Goal: Information Seeking & Learning: Learn about a topic

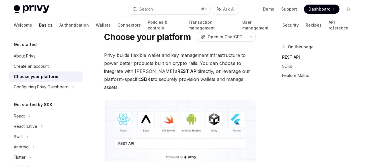
scroll to position [25, 0]
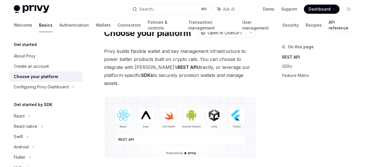
click at [328, 27] on link "API reference" at bounding box center [340, 25] width 25 height 14
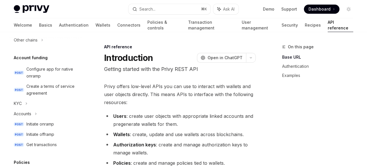
scroll to position [190, 0]
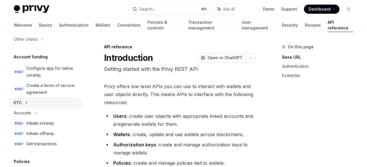
click at [27, 102] on icon at bounding box center [26, 102] width 2 height 7
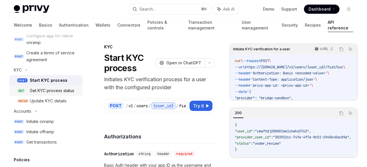
scroll to position [224, 0]
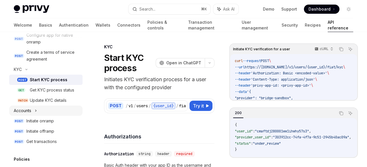
click at [36, 110] on icon at bounding box center [36, 110] width 2 height 7
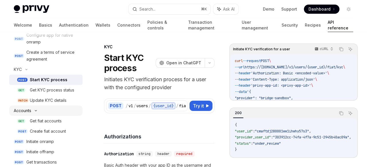
type textarea "*"
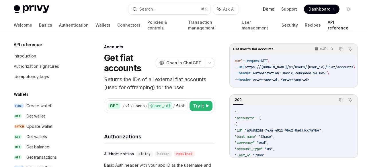
click at [267, 11] on link "Demo" at bounding box center [268, 9] width 11 height 6
